Goal: Obtain resource: Obtain resource

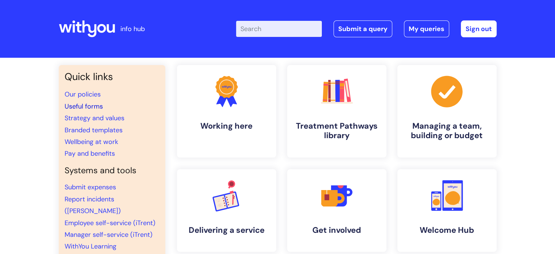
click at [91, 106] on link "Useful forms" at bounding box center [84, 106] width 38 height 9
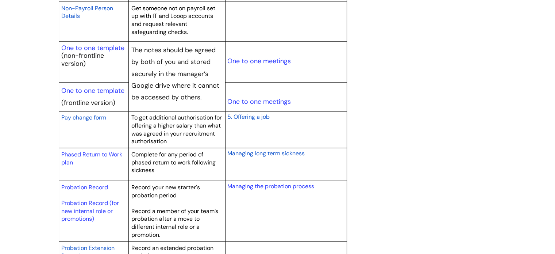
scroll to position [949, 0]
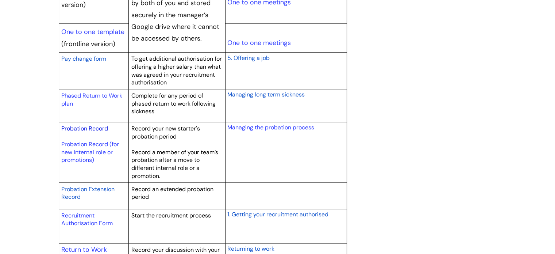
click at [94, 127] on link "Probation Record" at bounding box center [84, 128] width 47 height 8
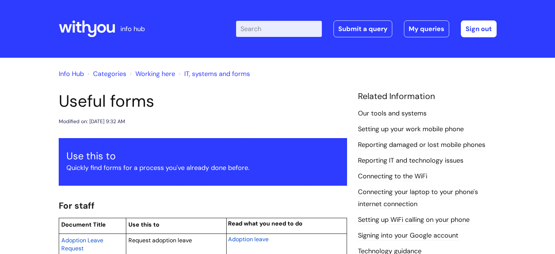
scroll to position [949, 0]
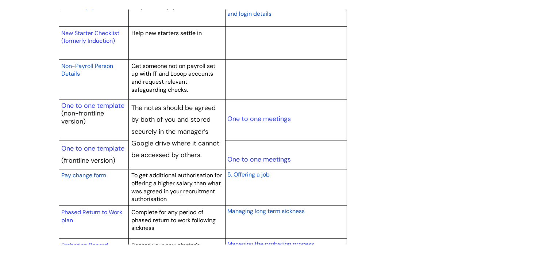
scroll to position [766, 0]
